Goal: Information Seeking & Learning: Learn about a topic

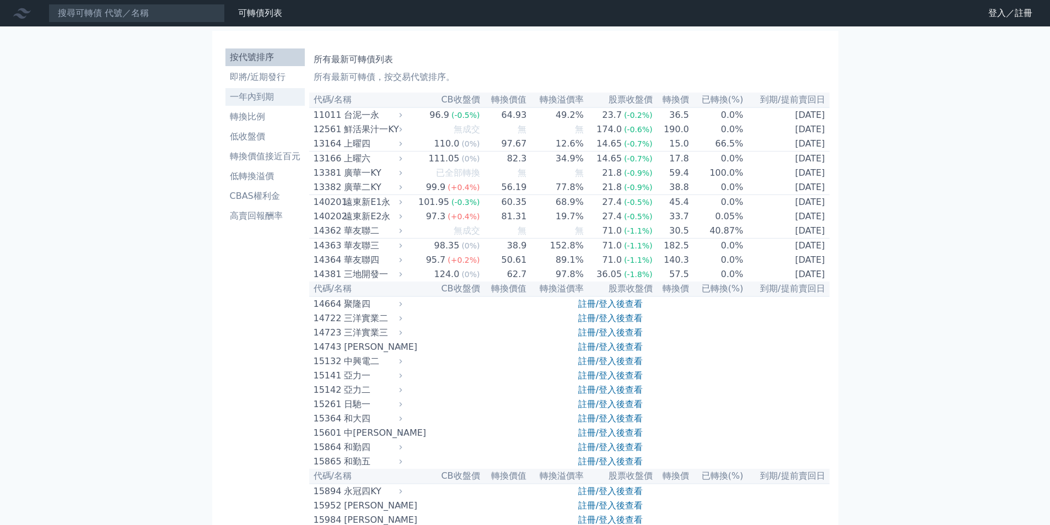
click at [249, 95] on li "一年內到期" at bounding box center [264, 96] width 79 height 13
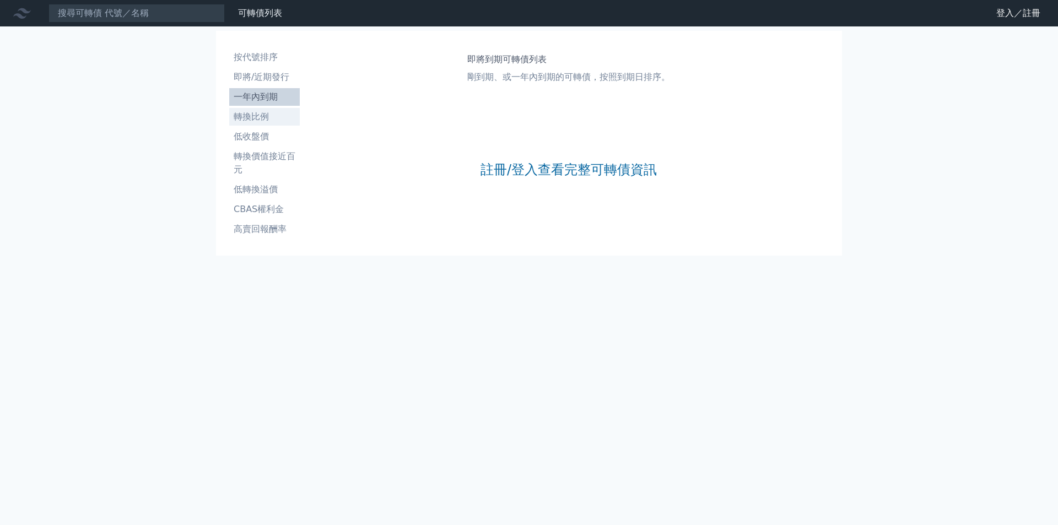
click at [245, 117] on li "轉換比例" at bounding box center [264, 116] width 71 height 13
click at [249, 57] on li "按代號排序" at bounding box center [264, 57] width 71 height 13
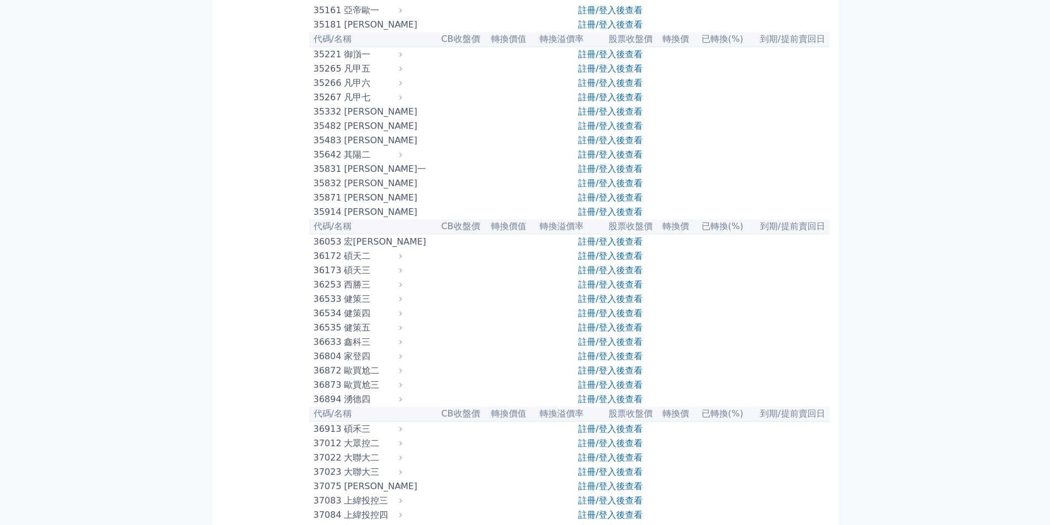
scroll to position [2314, 0]
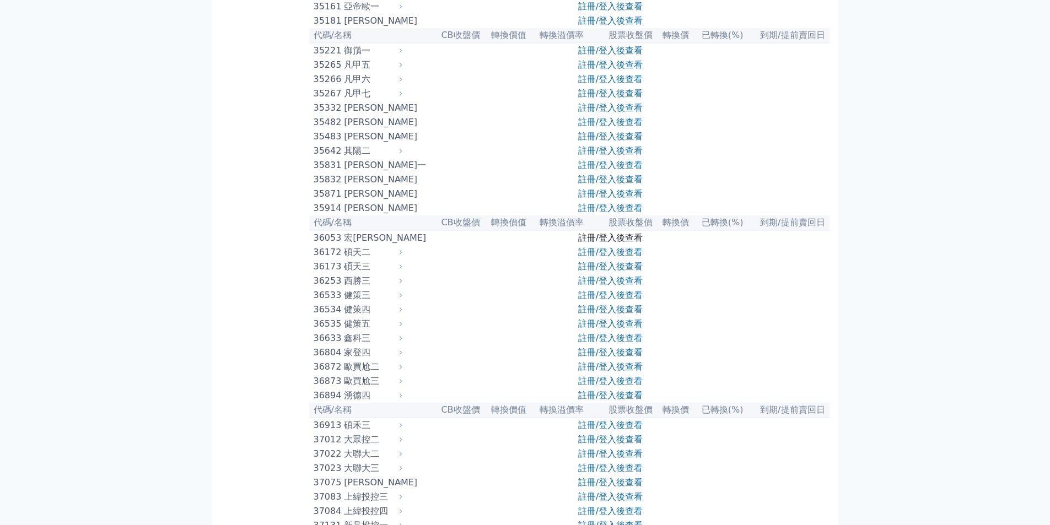
click at [609, 243] on link "註冊/登入後查看" at bounding box center [610, 238] width 64 height 10
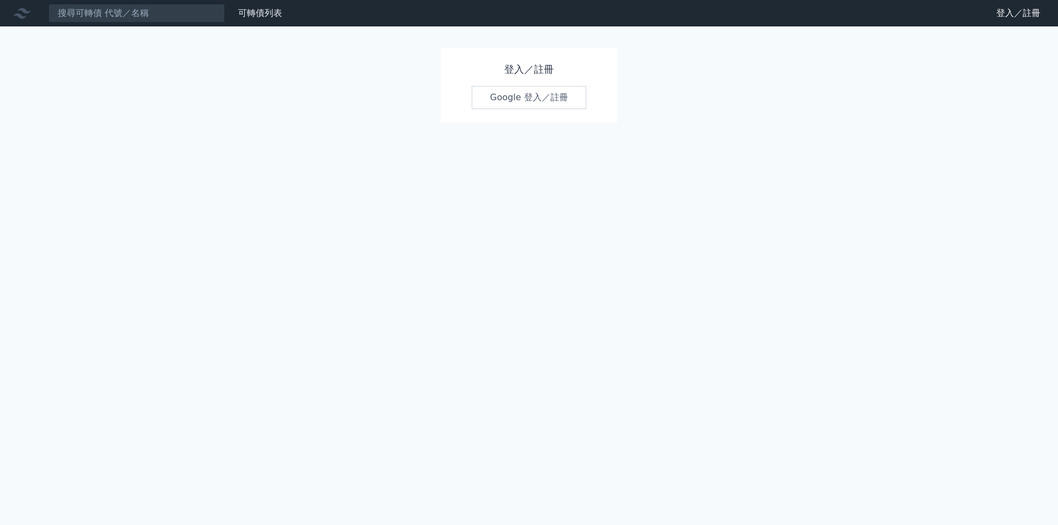
click at [527, 96] on link "Google 登入／註冊" at bounding box center [529, 97] width 115 height 23
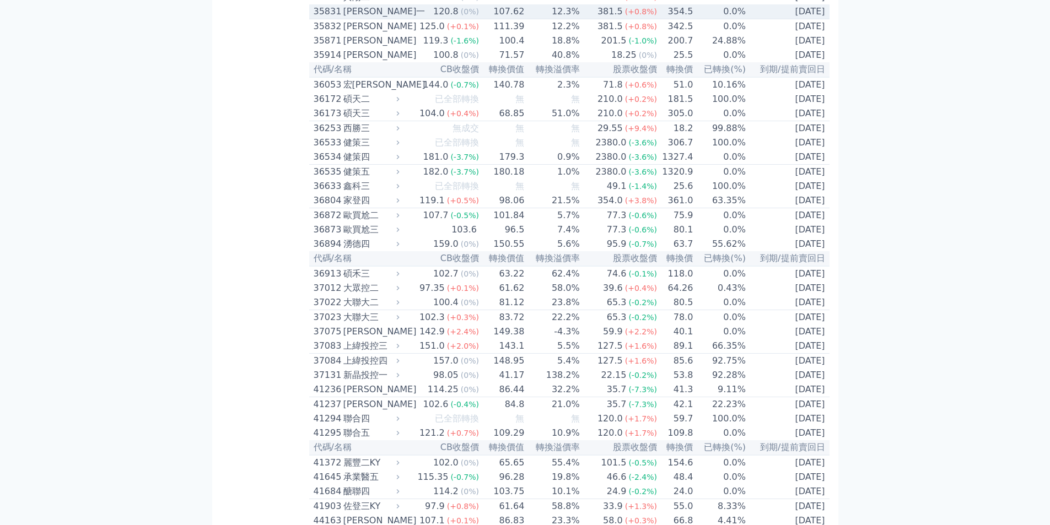
scroll to position [2424, 0]
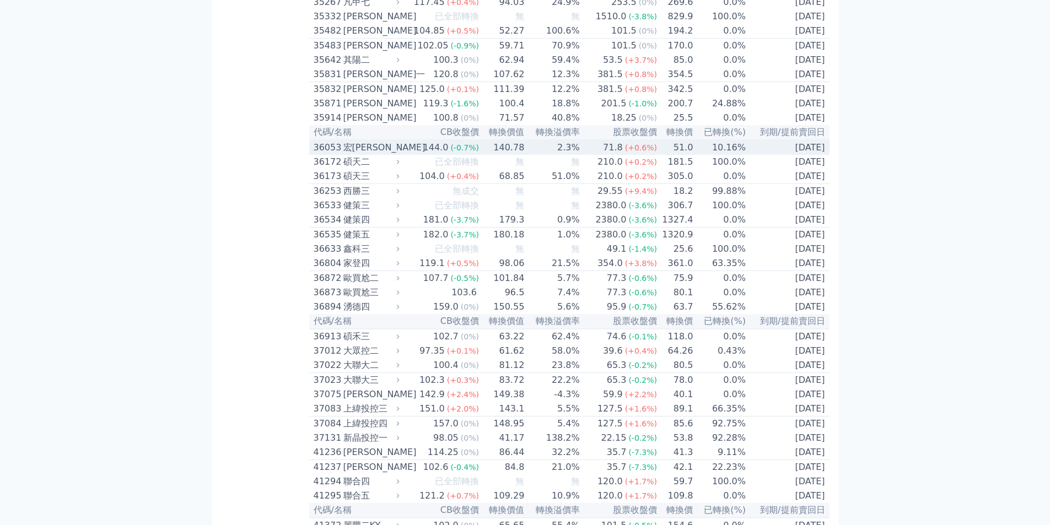
click at [356, 154] on div "宏[PERSON_NAME]" at bounding box center [370, 147] width 54 height 13
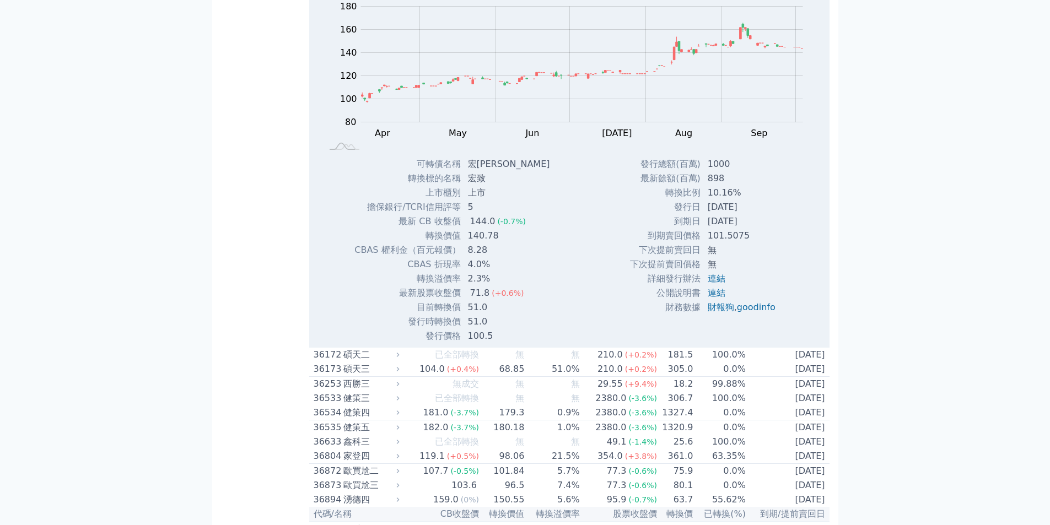
scroll to position [2645, 0]
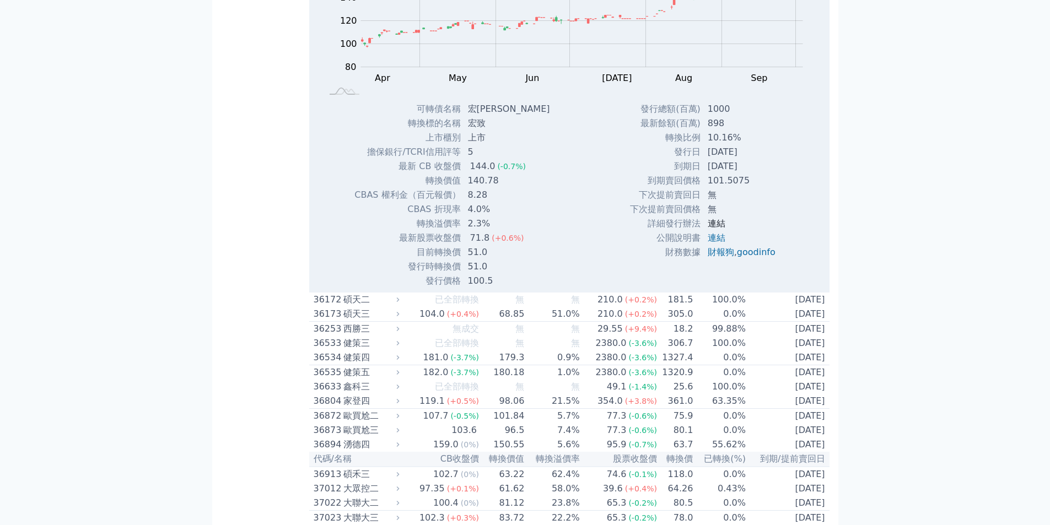
click at [711, 229] on link "連結" at bounding box center [716, 223] width 18 height 10
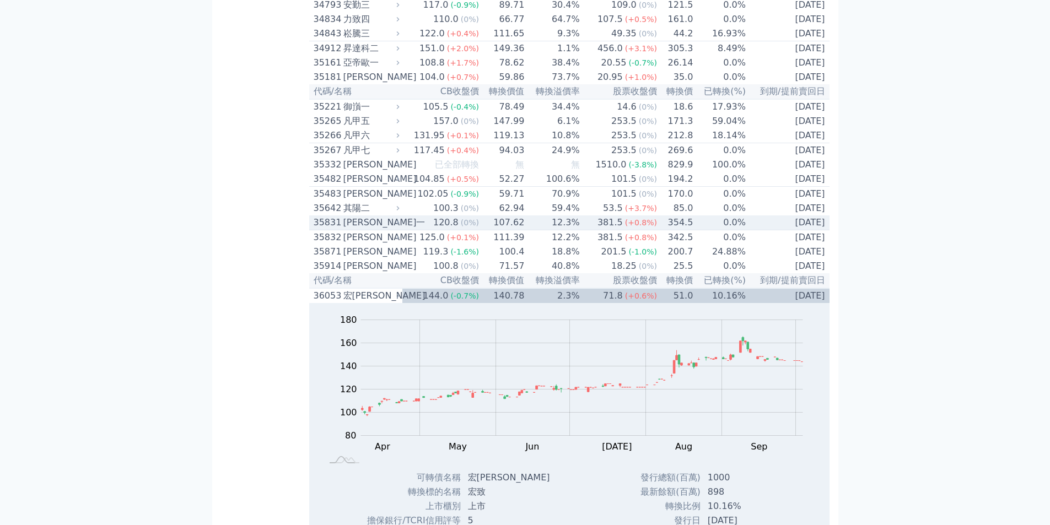
scroll to position [2424, 0]
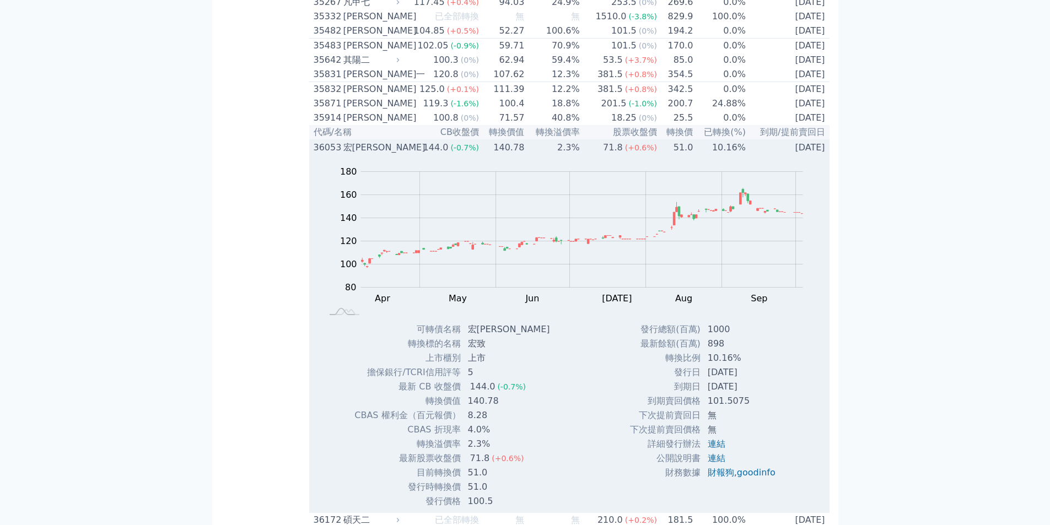
click at [775, 155] on td "[DATE]" at bounding box center [787, 147] width 83 height 15
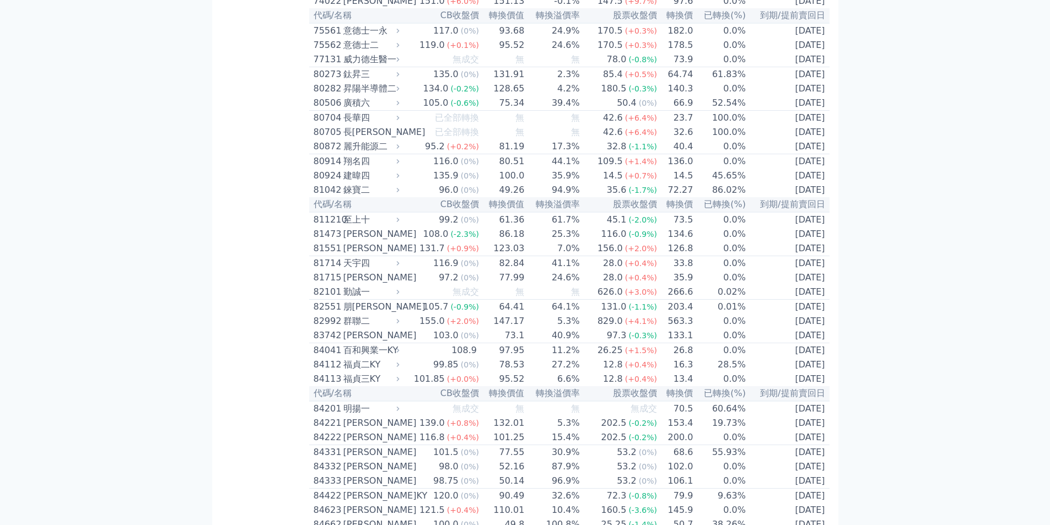
scroll to position [5675, 0]
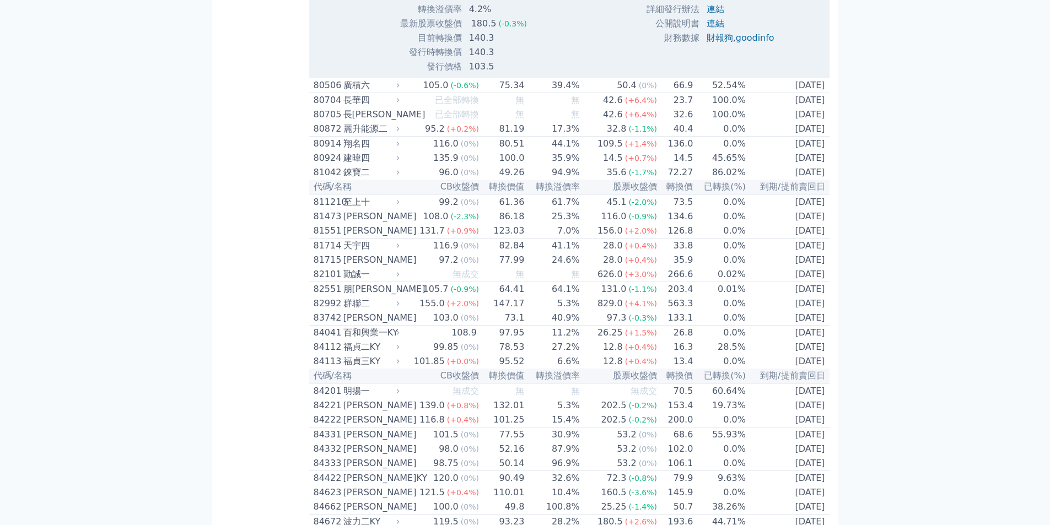
scroll to position [5951, 0]
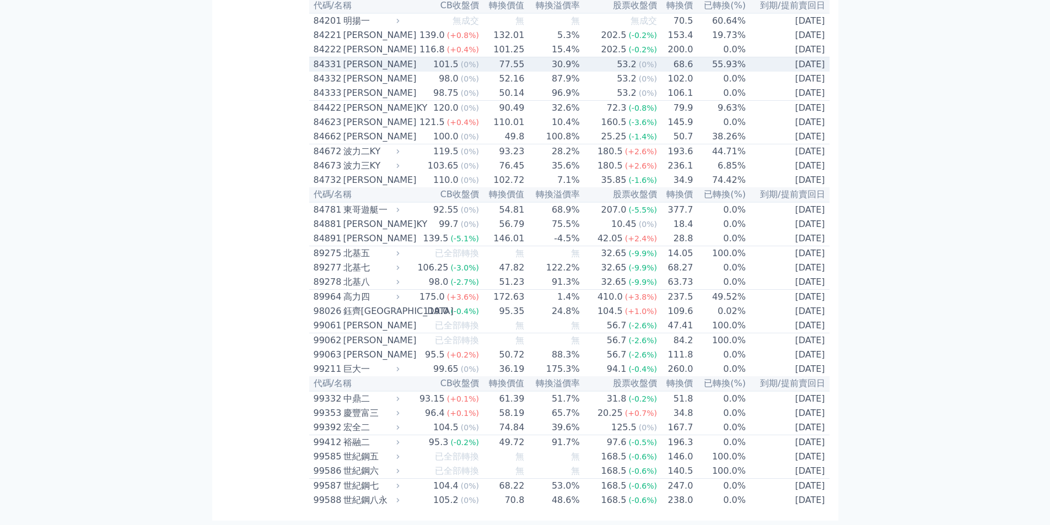
scroll to position [6436, 0]
